Goal: Information Seeking & Learning: Learn about a topic

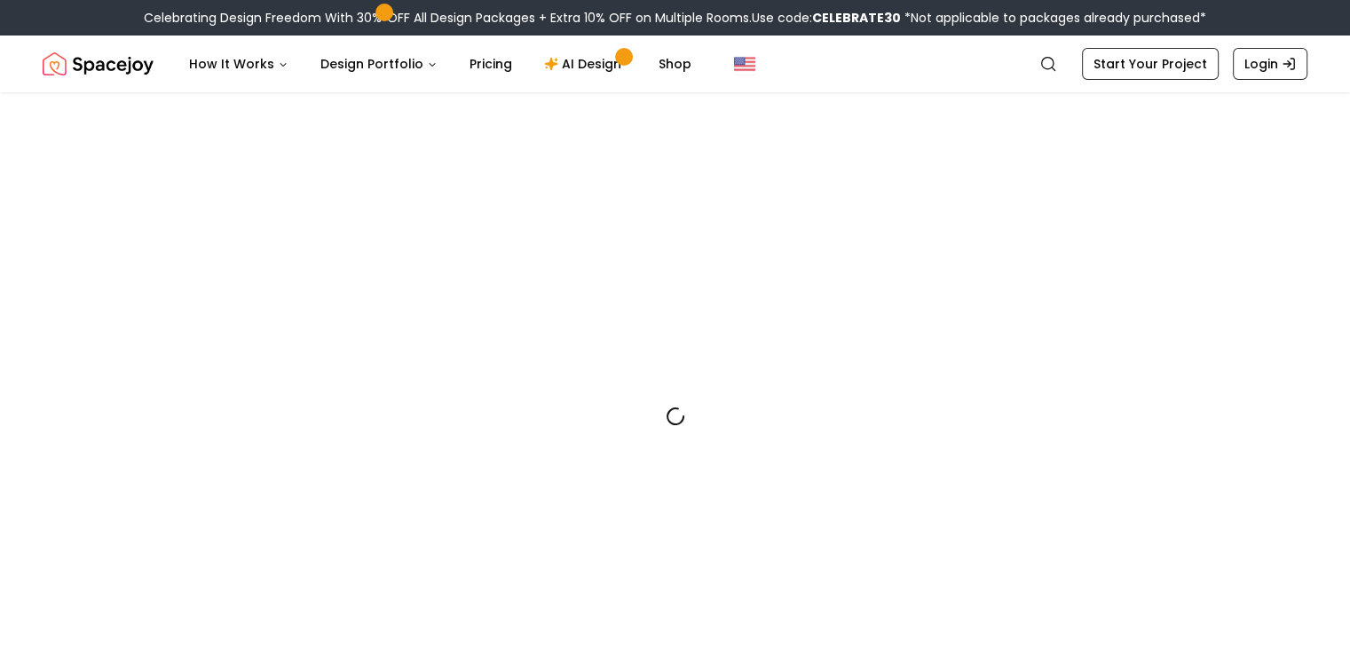
drag, startPoint x: 891, startPoint y: 633, endPoint x: 889, endPoint y: 650, distance: 17.8
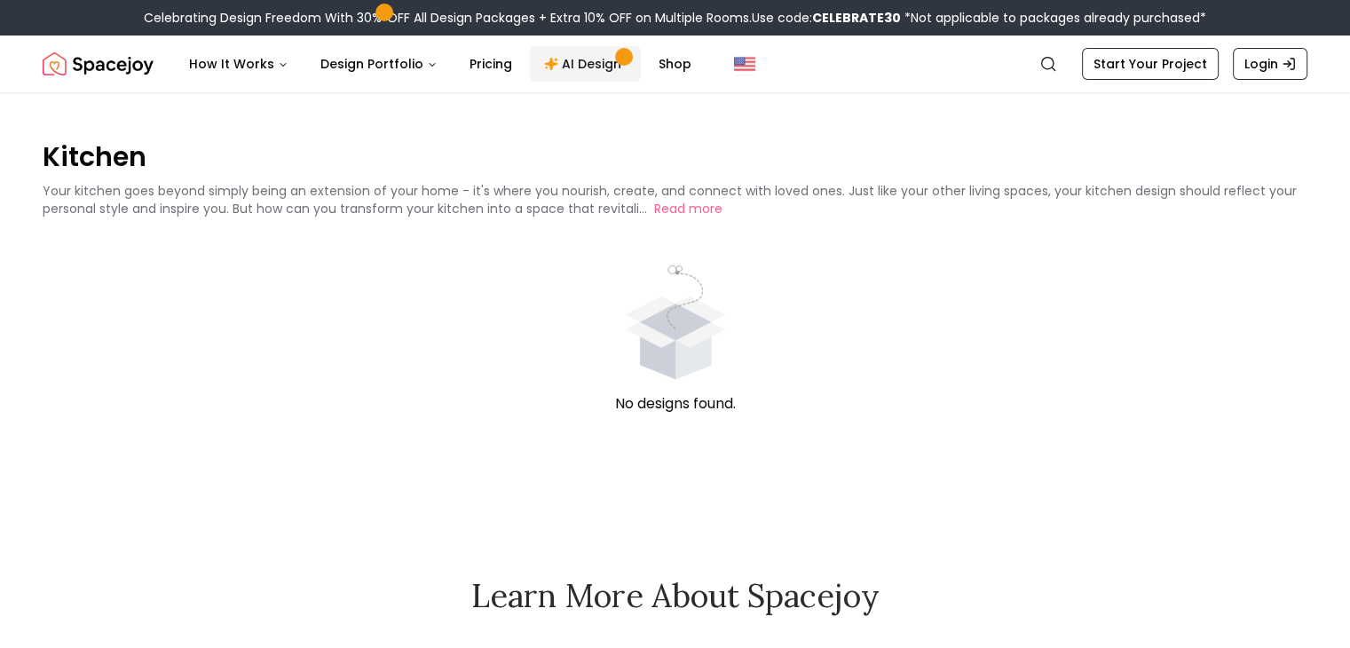
click at [602, 68] on link "AI Design" at bounding box center [585, 63] width 111 height 35
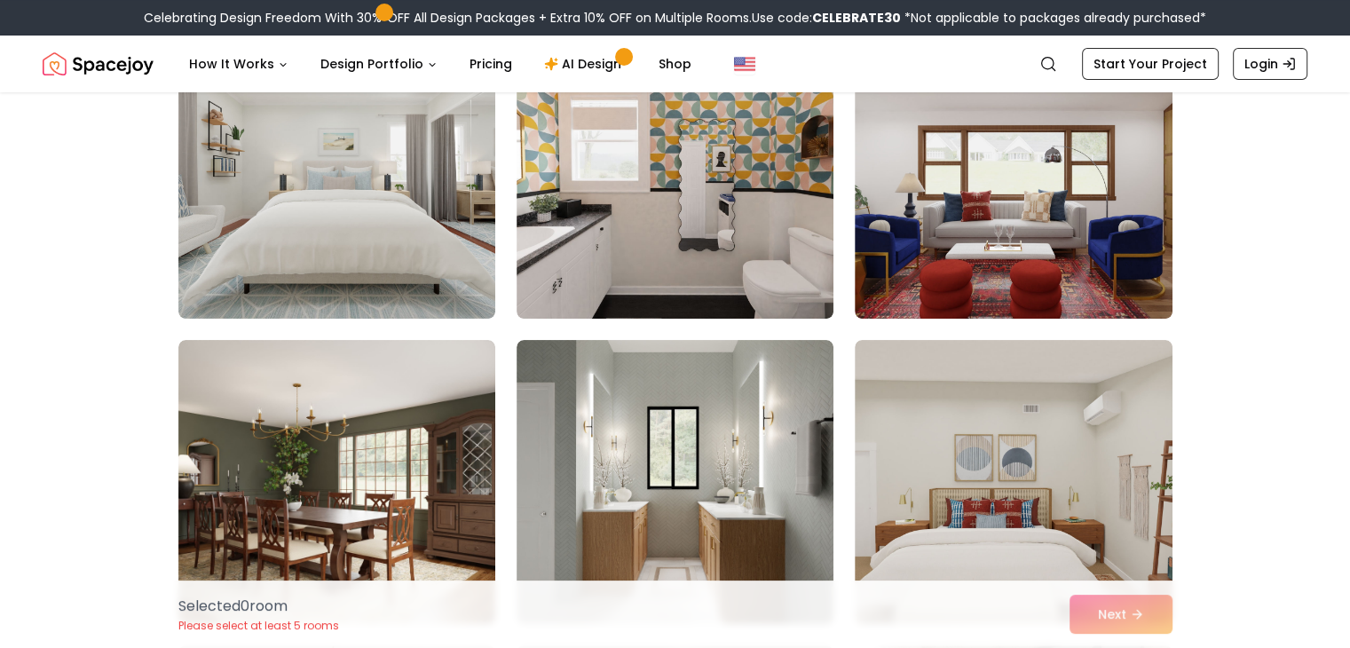
scroll to position [414, 0]
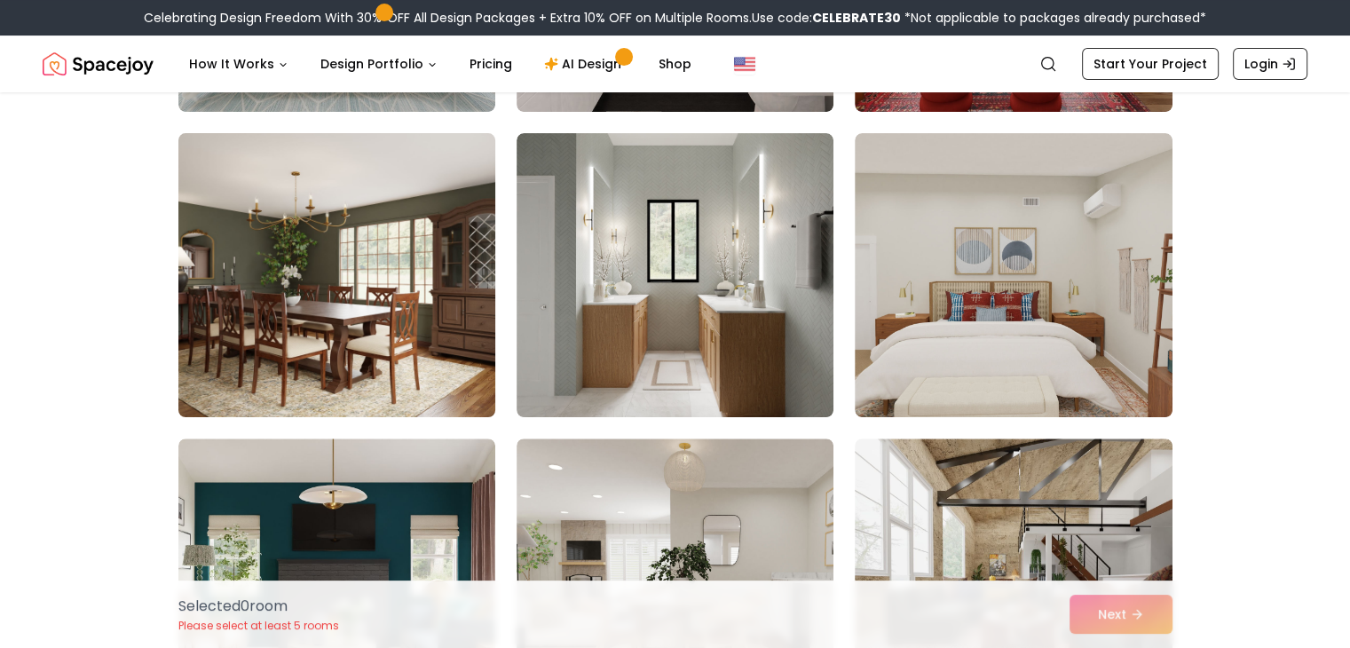
click at [363, 297] on img at bounding box center [336, 275] width 333 height 298
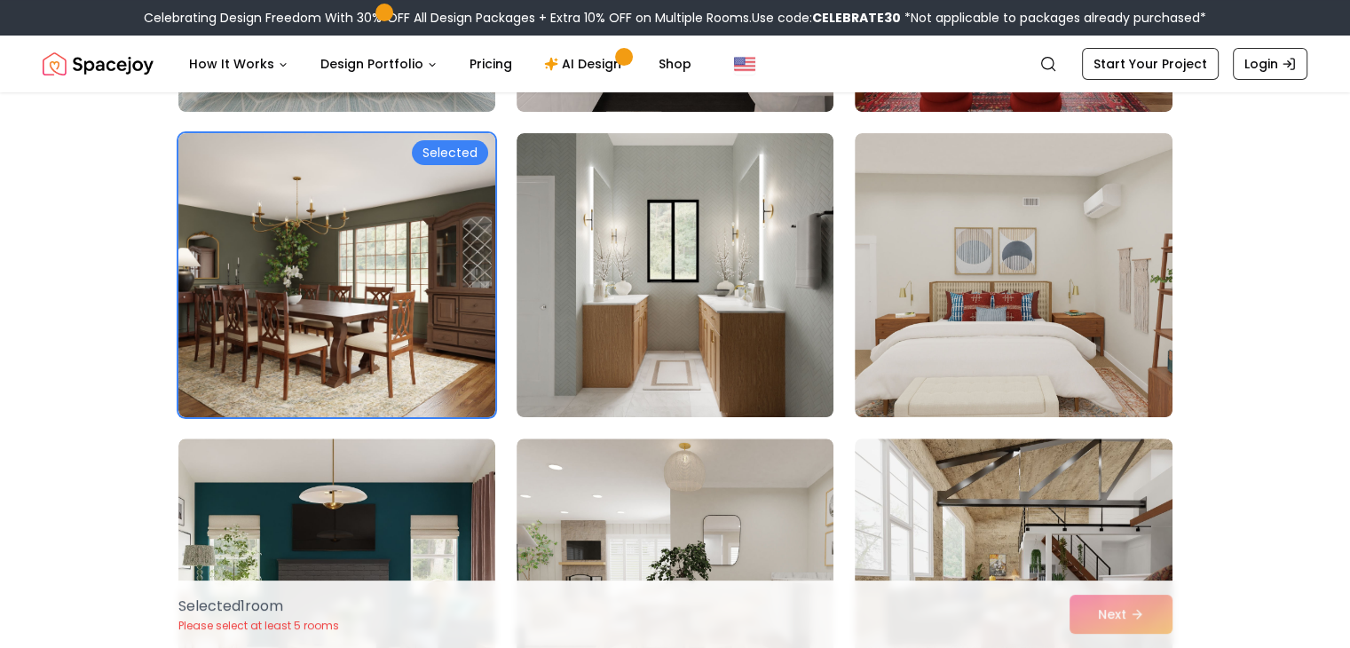
scroll to position [621, 0]
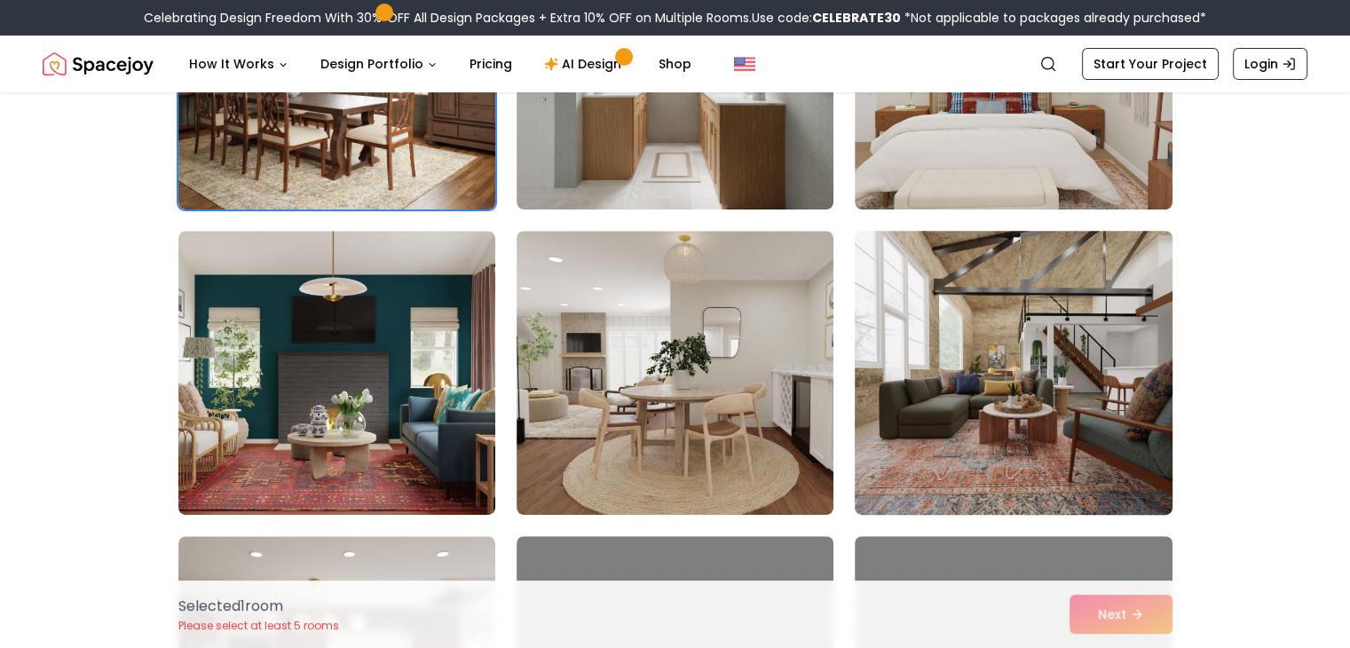
click at [1085, 369] on img at bounding box center [1013, 373] width 333 height 298
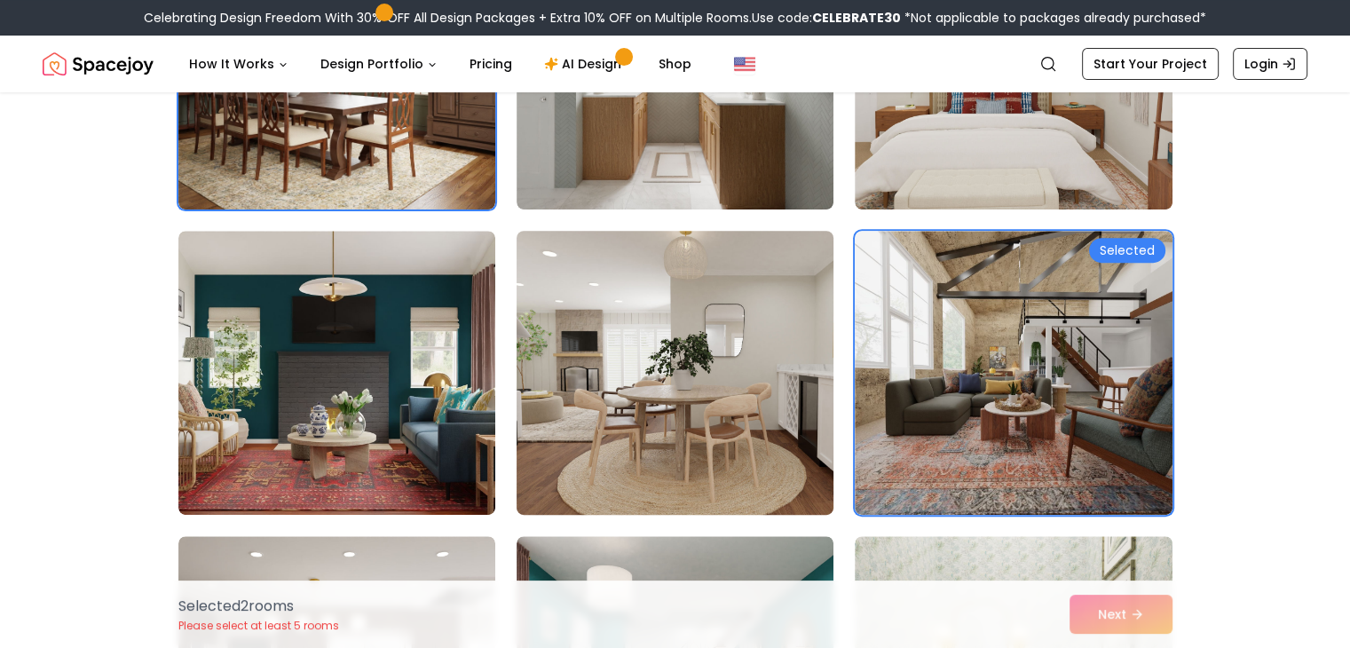
click at [722, 372] on img at bounding box center [674, 373] width 333 height 298
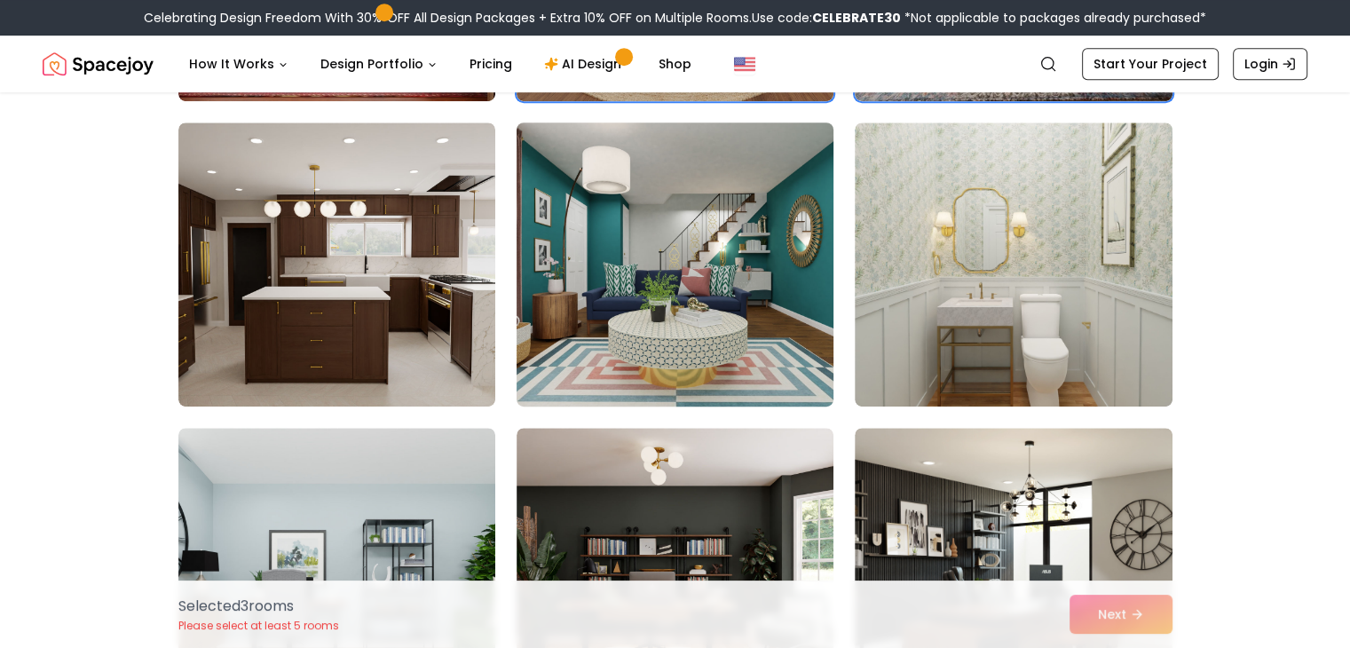
scroll to position [1242, 0]
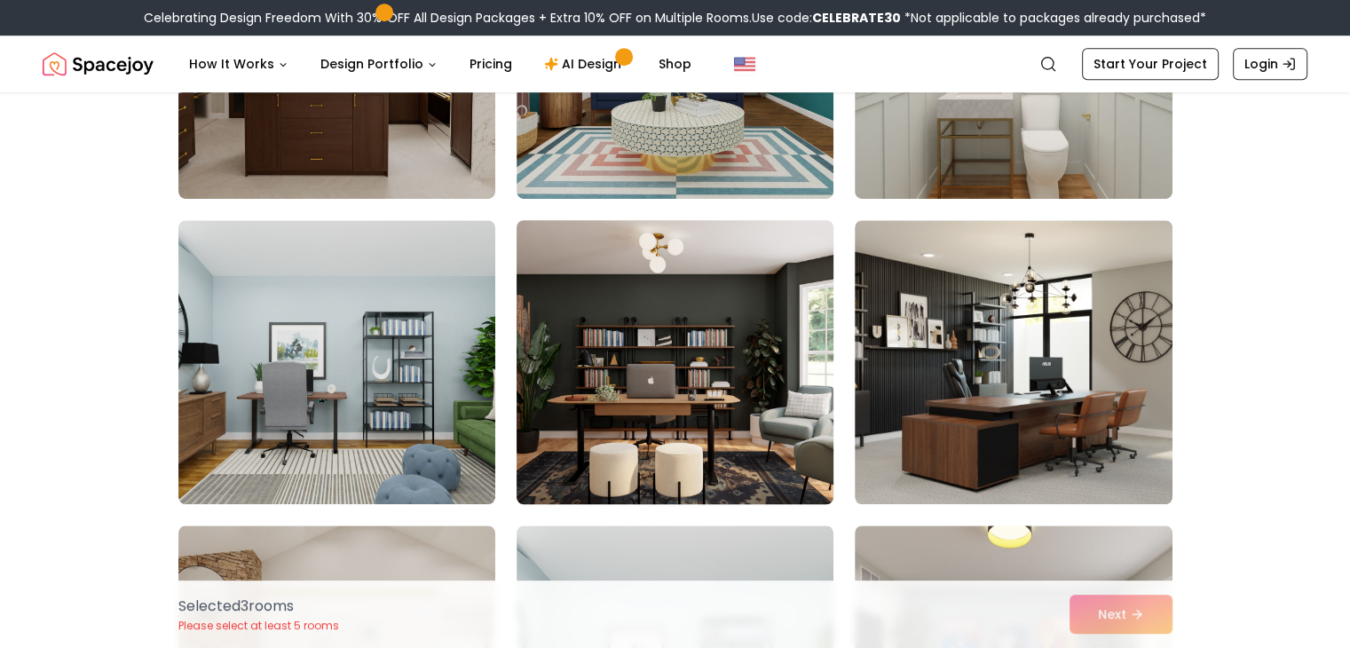
click at [783, 312] on img at bounding box center [674, 362] width 333 height 298
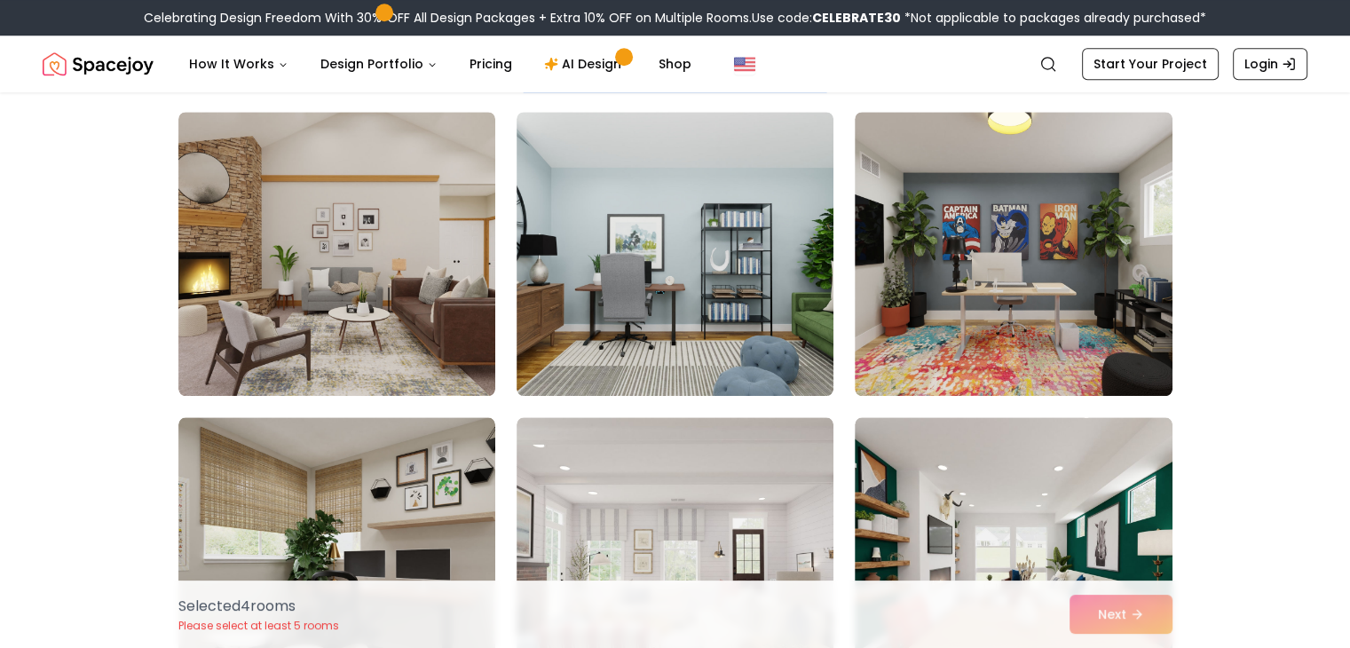
click at [403, 295] on img at bounding box center [336, 254] width 317 height 284
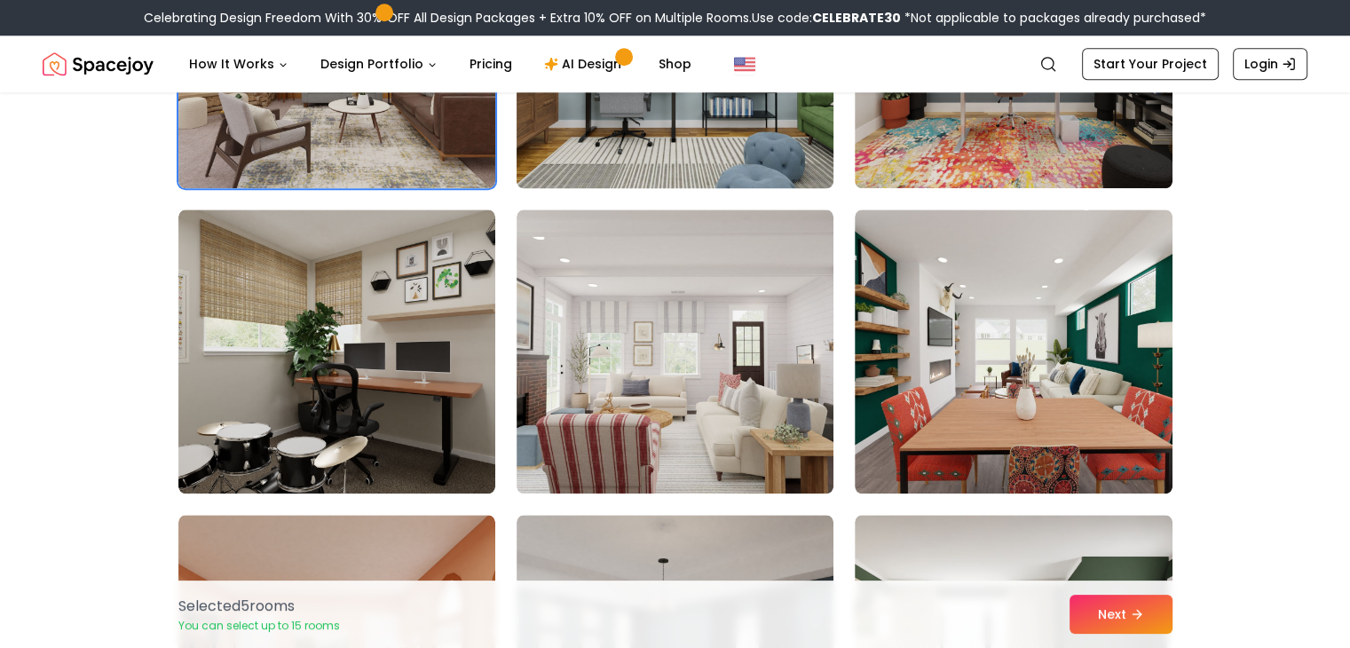
scroll to position [2070, 0]
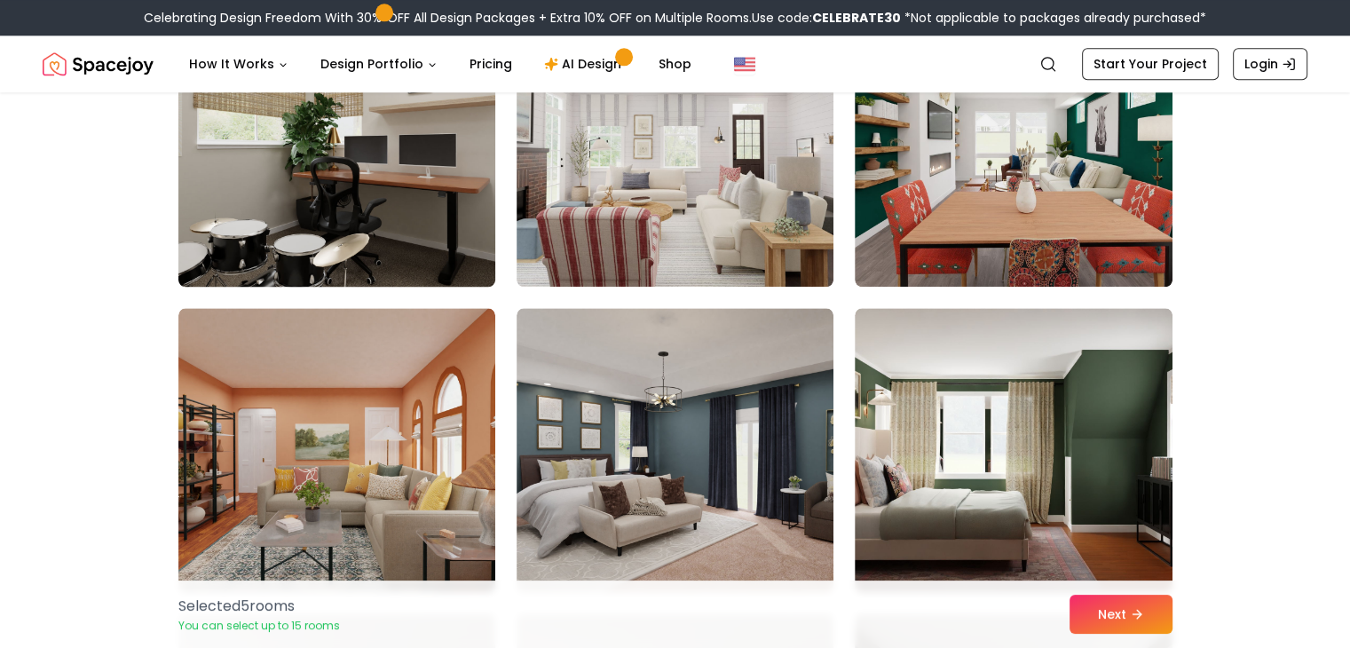
drag, startPoint x: 354, startPoint y: 139, endPoint x: 365, endPoint y: 141, distance: 10.8
click at [353, 139] on img at bounding box center [336, 145] width 333 height 298
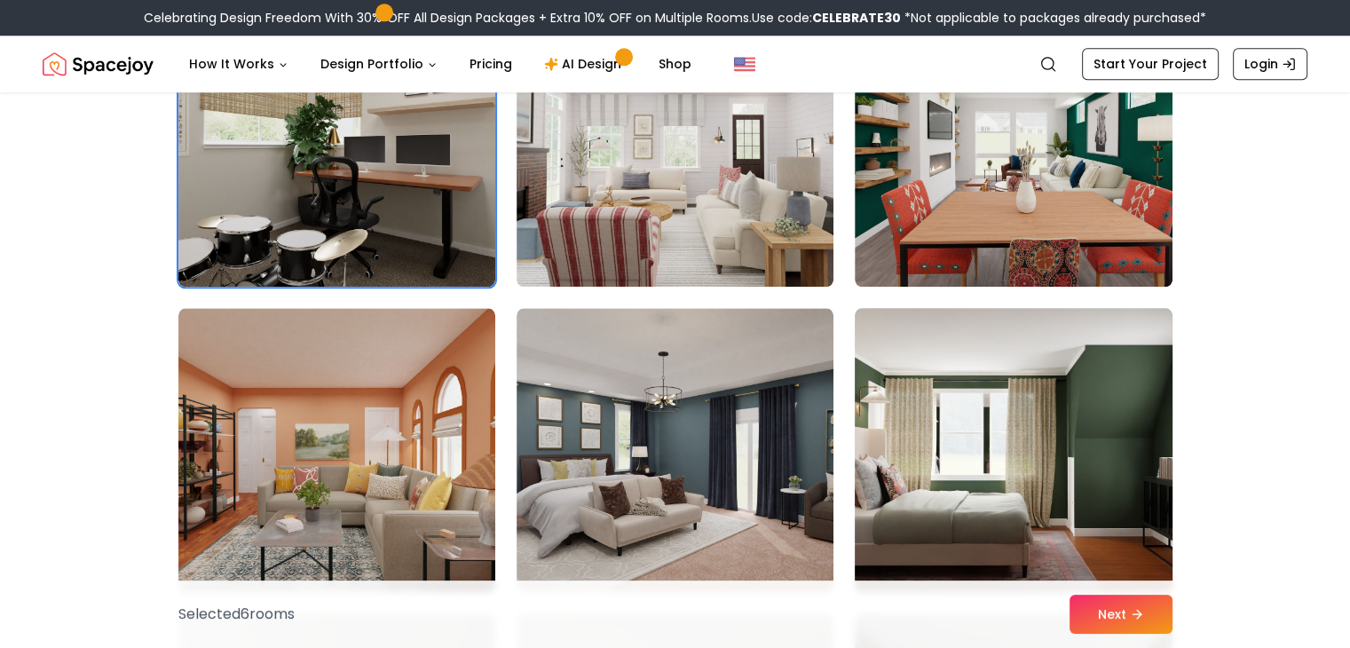
click at [962, 301] on img at bounding box center [1013, 450] width 333 height 298
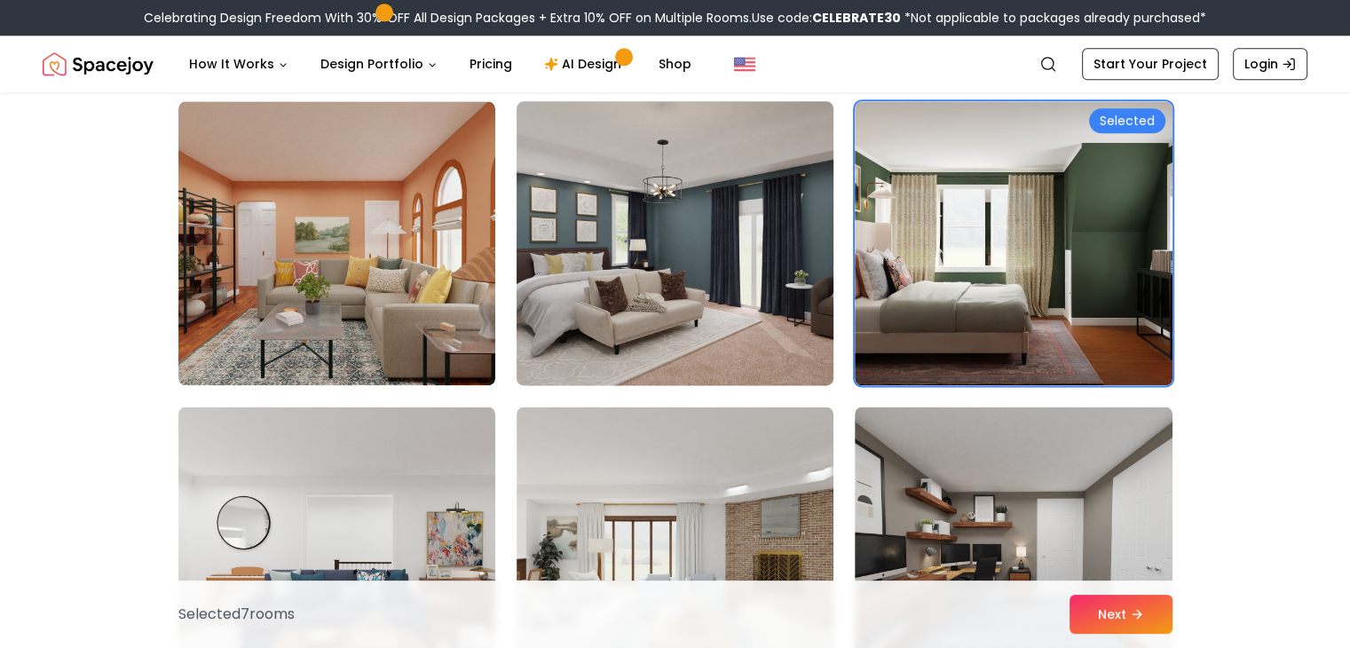
scroll to position [2485, 0]
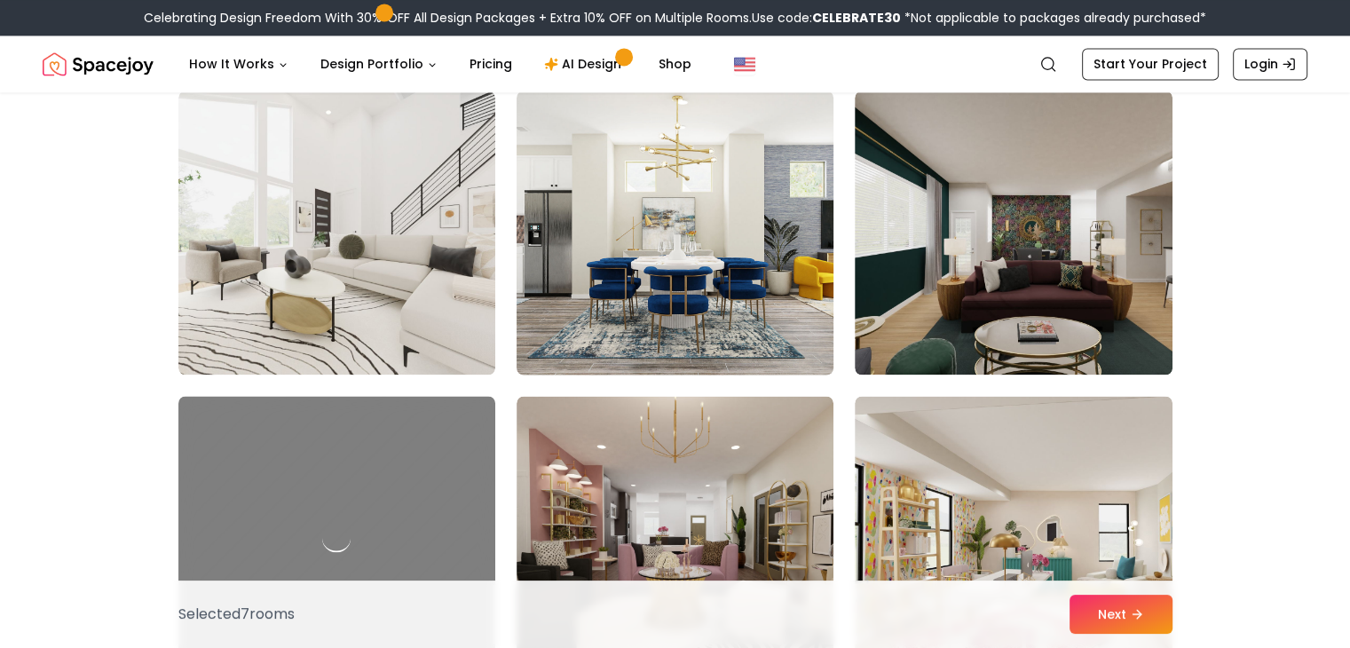
click at [954, 237] on img at bounding box center [1013, 233] width 317 height 284
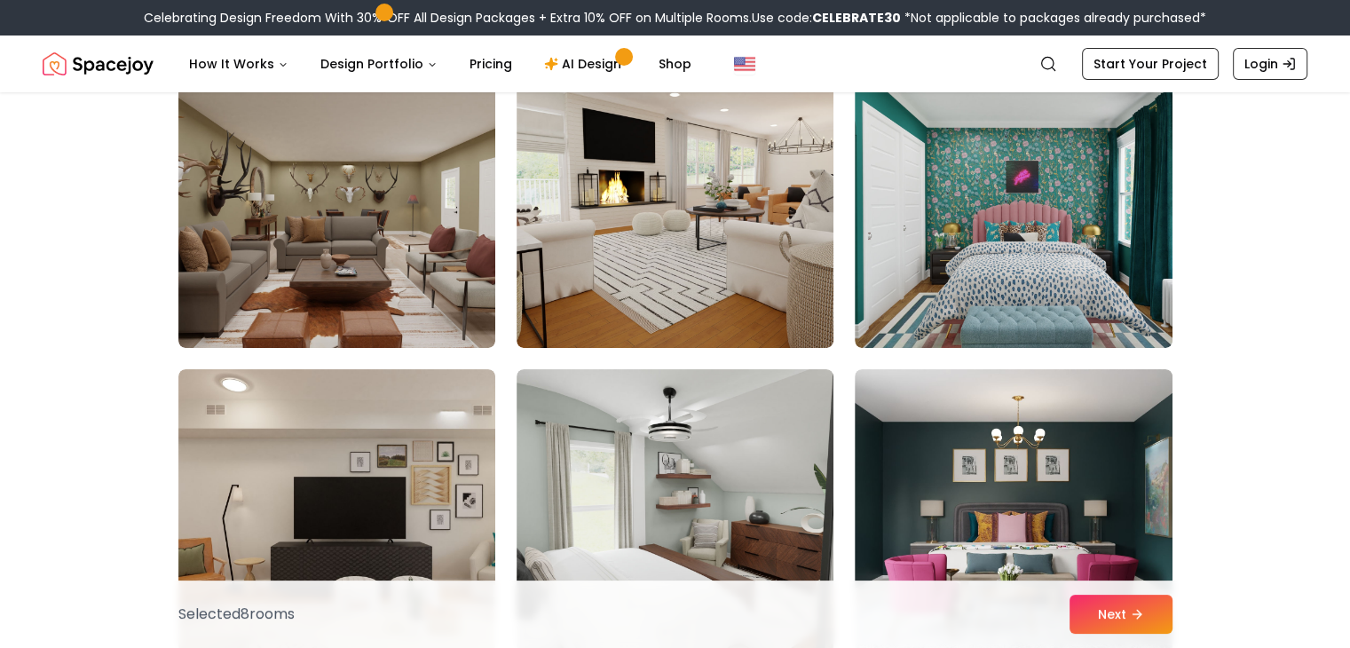
scroll to position [6625, 0]
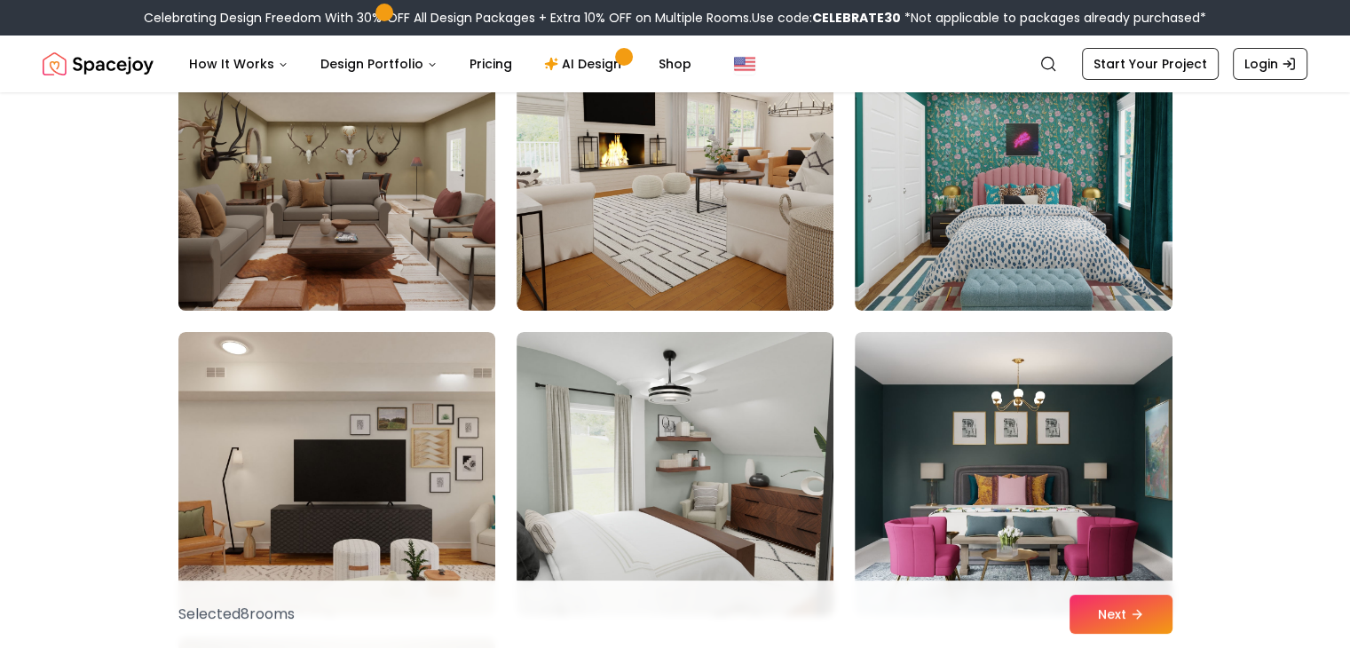
drag, startPoint x: 437, startPoint y: 217, endPoint x: 451, endPoint y: 208, distance: 16.7
click at [437, 217] on img at bounding box center [336, 169] width 333 height 298
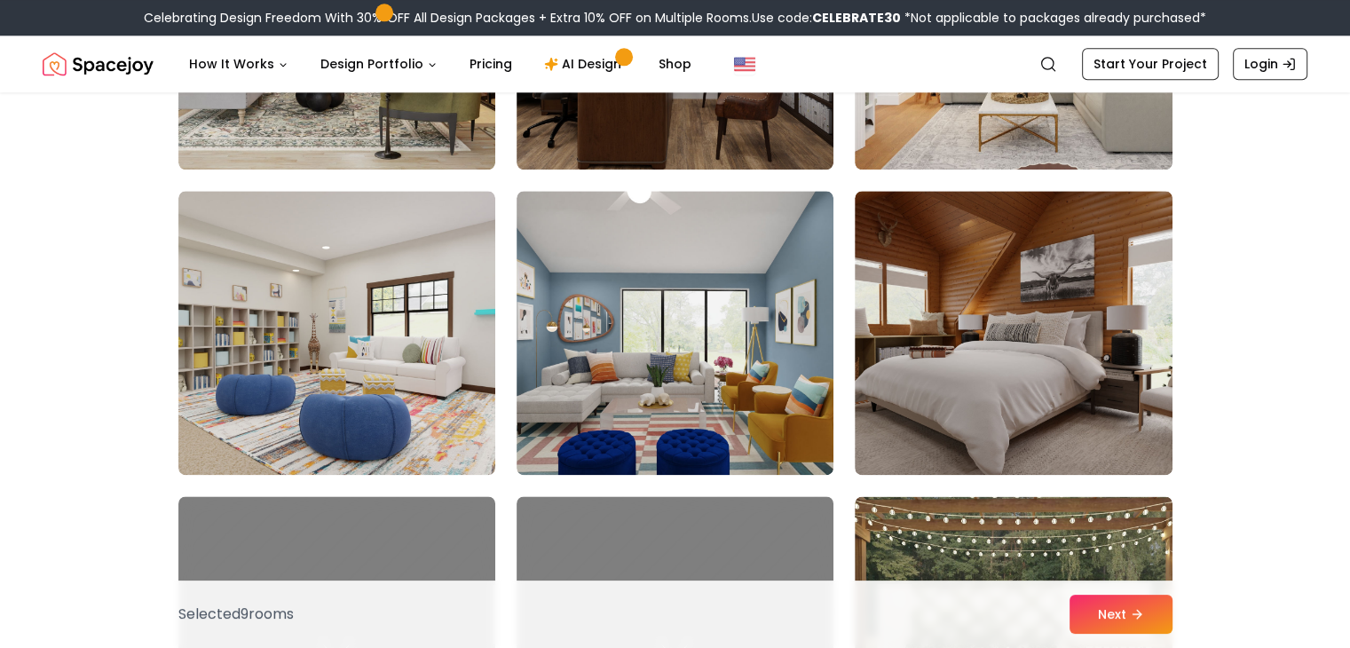
scroll to position [9110, 0]
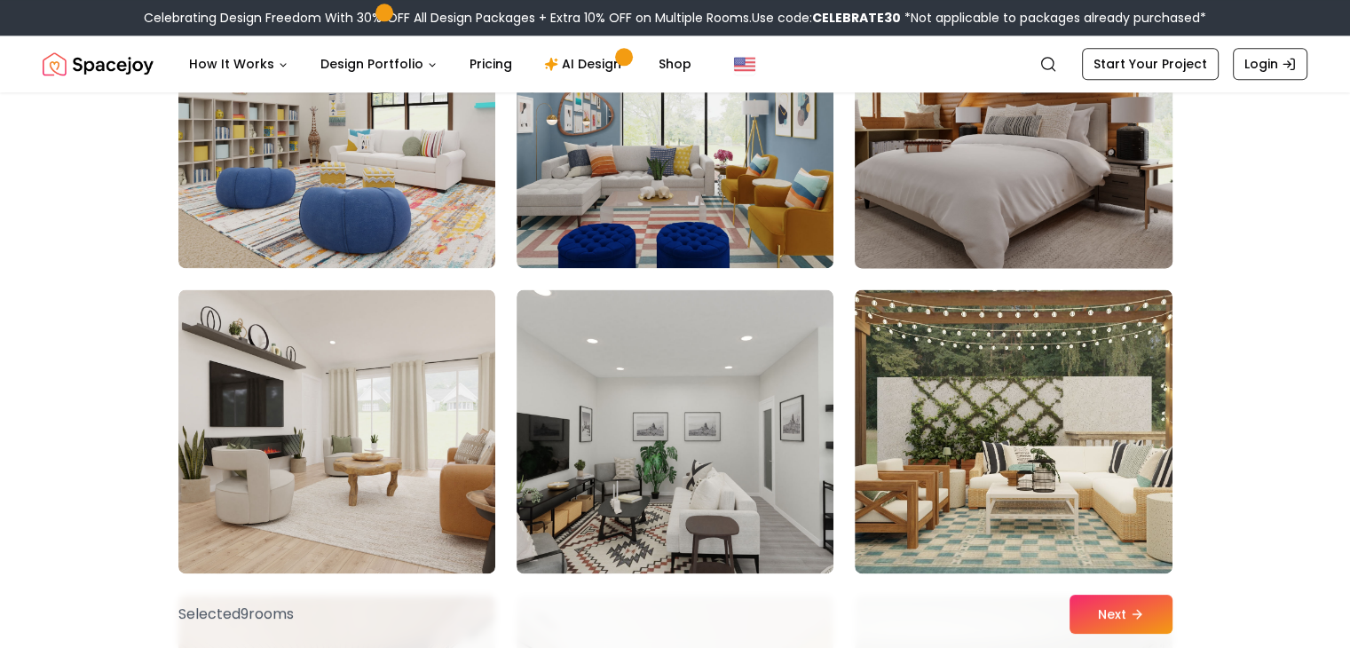
click at [990, 165] on img at bounding box center [1013, 126] width 333 height 298
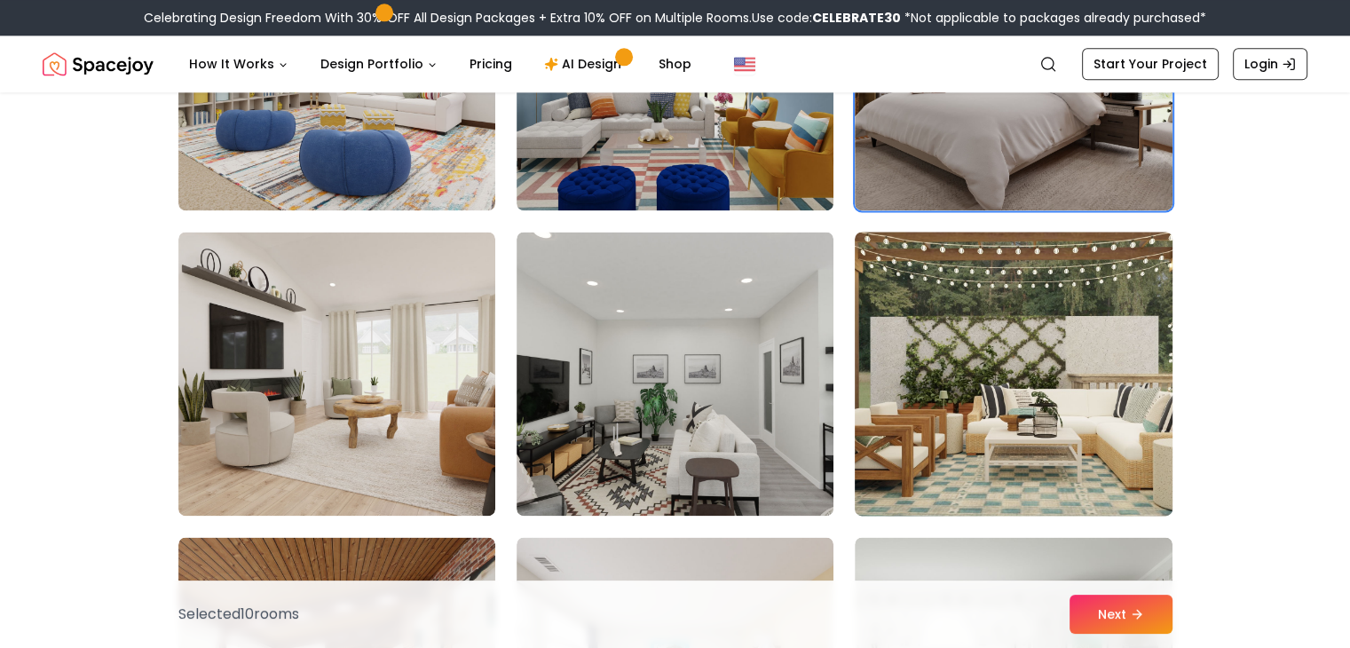
click at [933, 240] on img at bounding box center [1013, 373] width 333 height 298
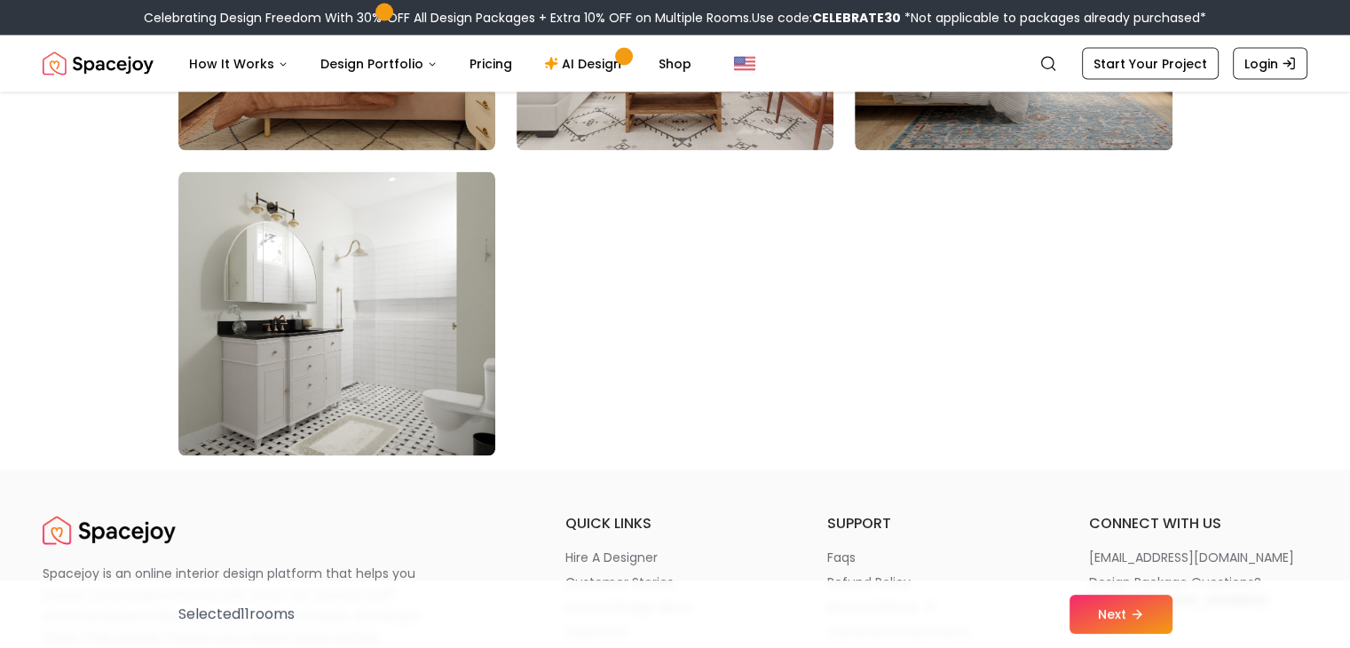
scroll to position [10145, 0]
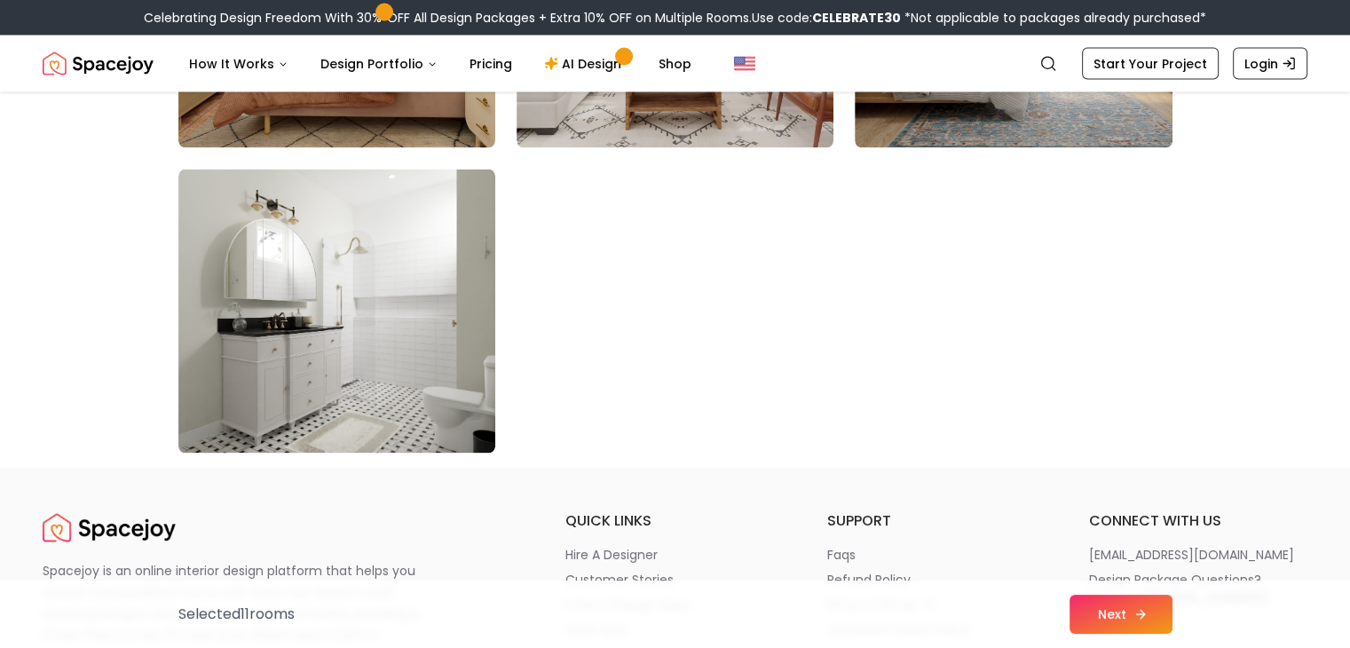
click at [1146, 626] on button "Next" at bounding box center [1120, 614] width 103 height 39
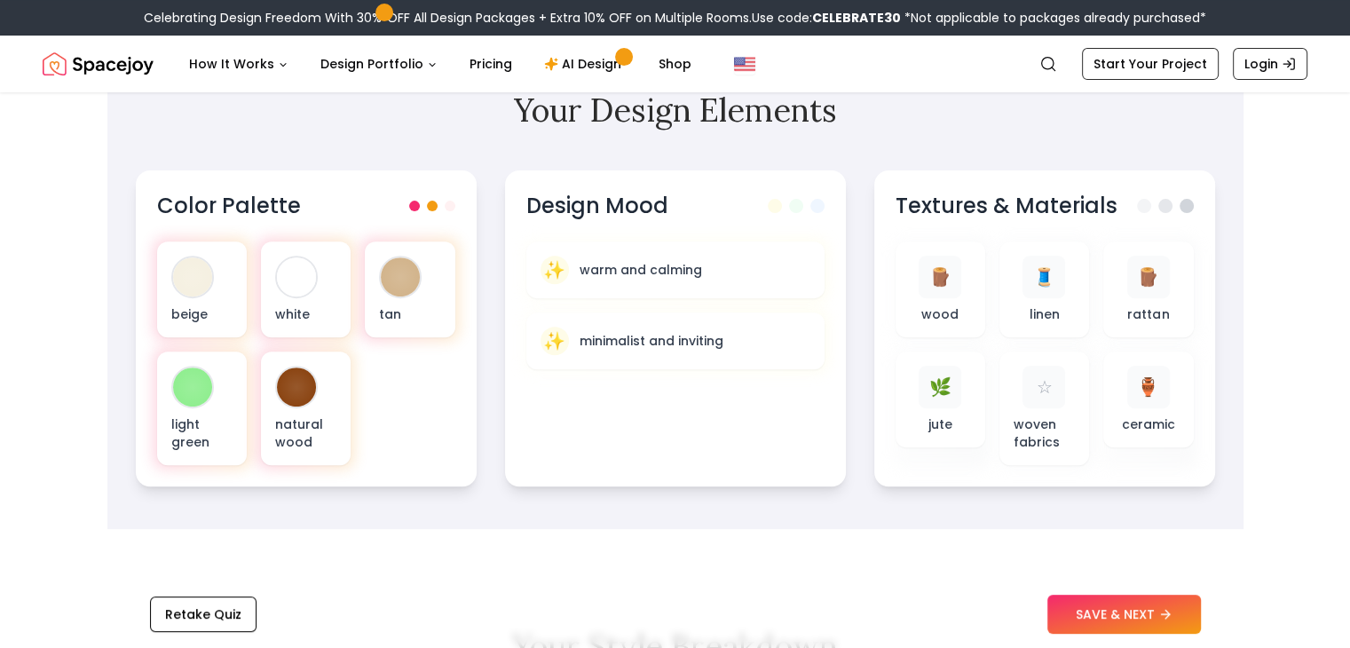
scroll to position [621, 0]
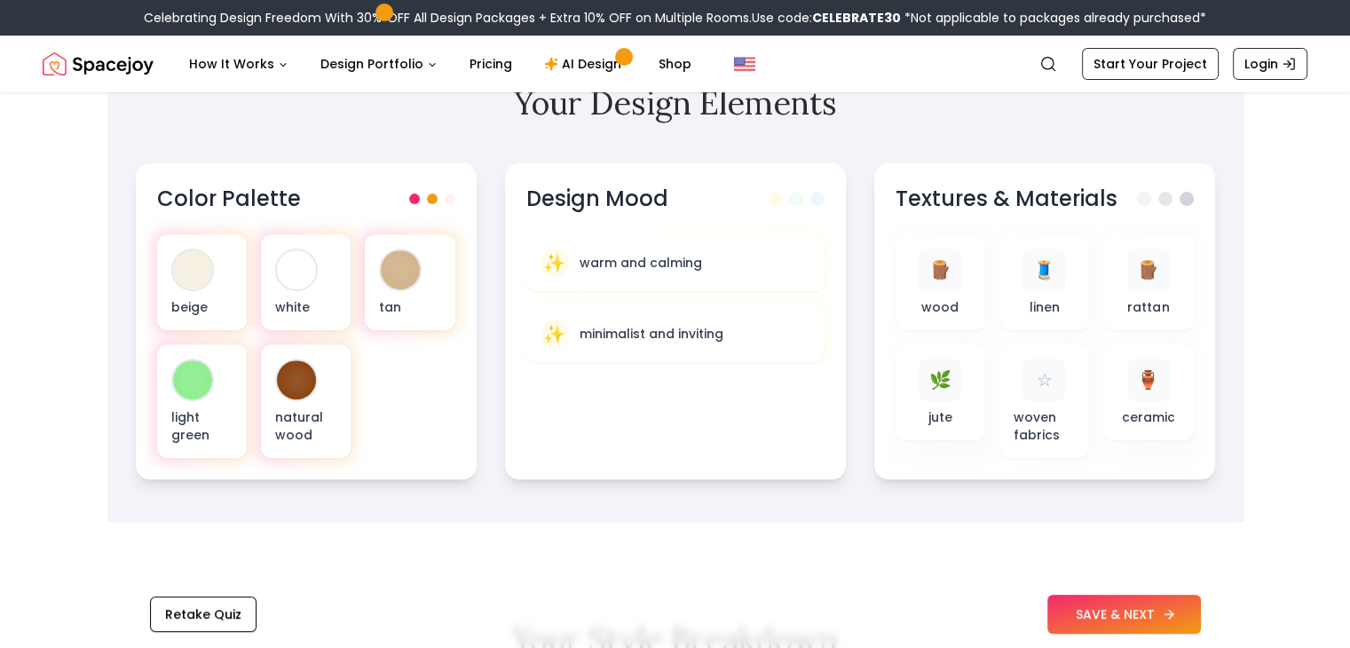
click at [1111, 611] on button "SAVE & NEXT" at bounding box center [1124, 614] width 154 height 39
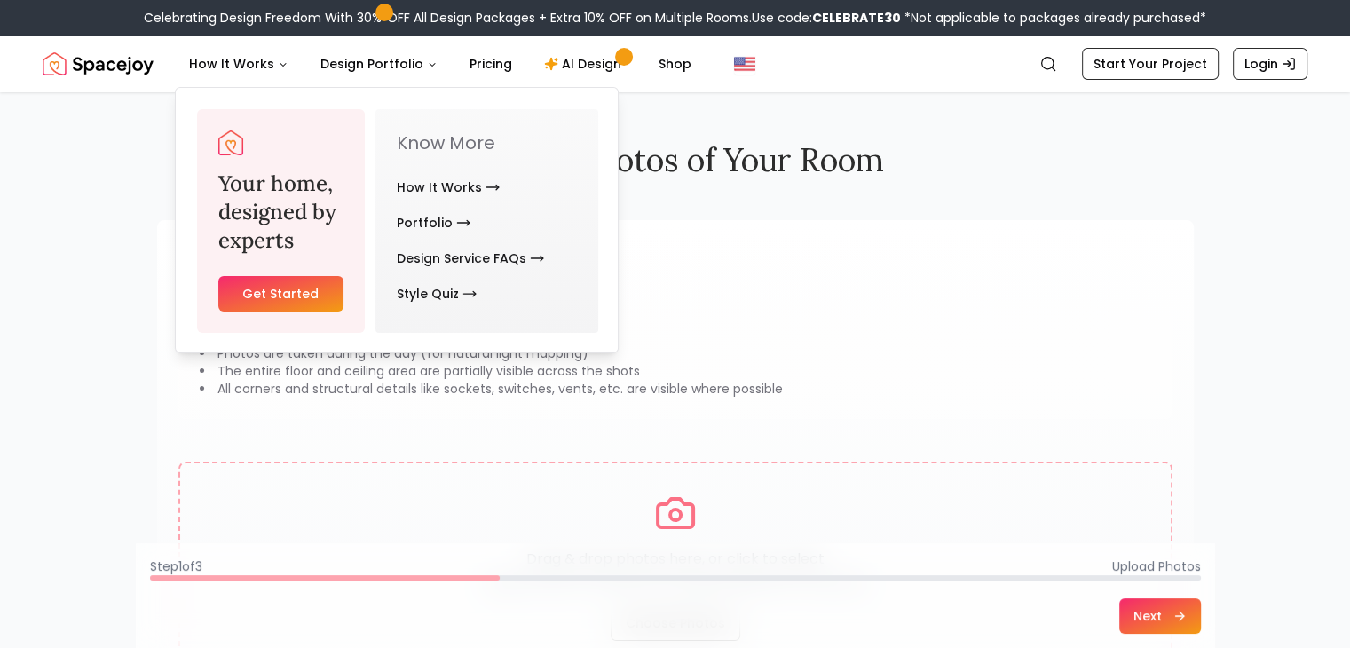
click at [136, 65] on img "Spacejoy" at bounding box center [98, 63] width 111 height 35
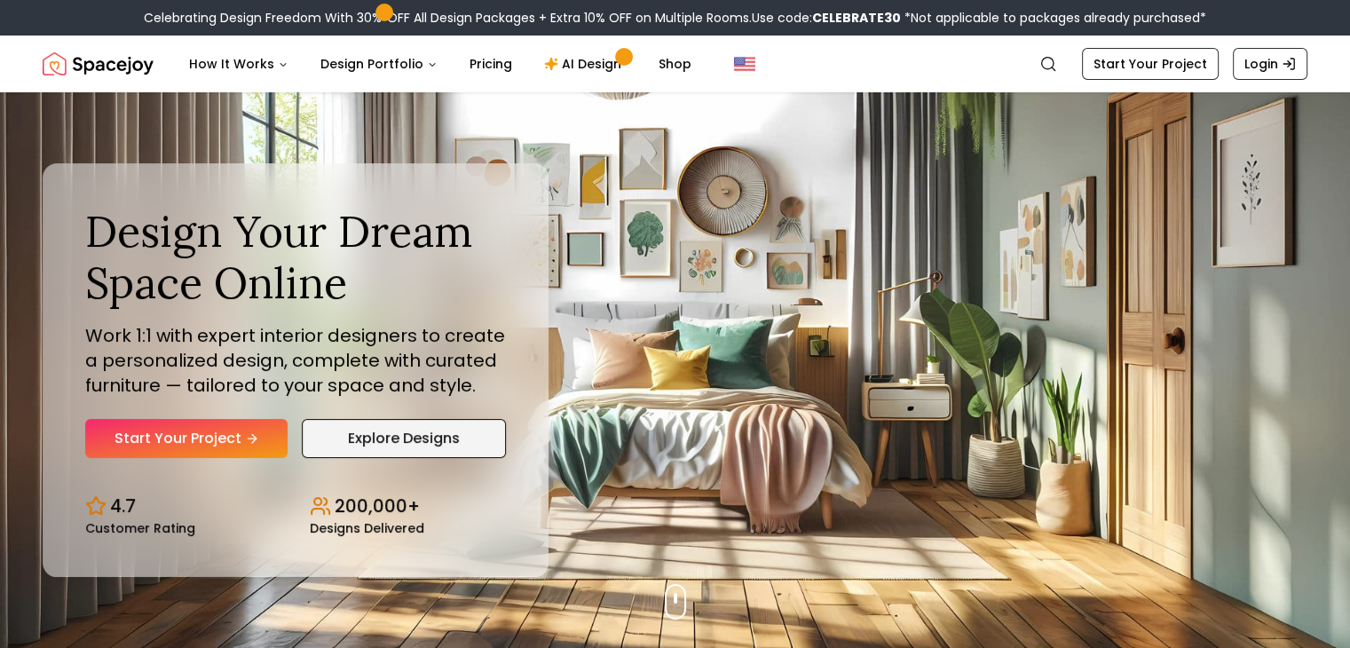
click at [394, 429] on link "Explore Designs" at bounding box center [404, 438] width 204 height 39
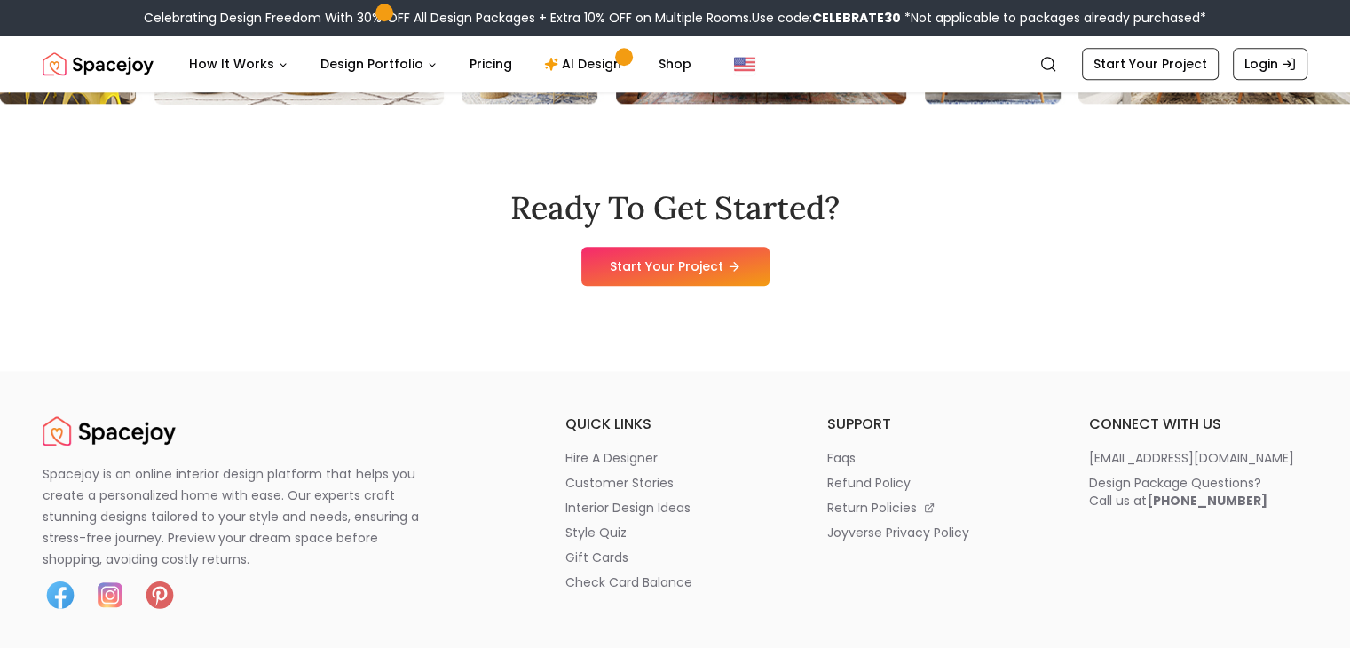
scroll to position [2266, 0]
